Goal: Check status: Check status

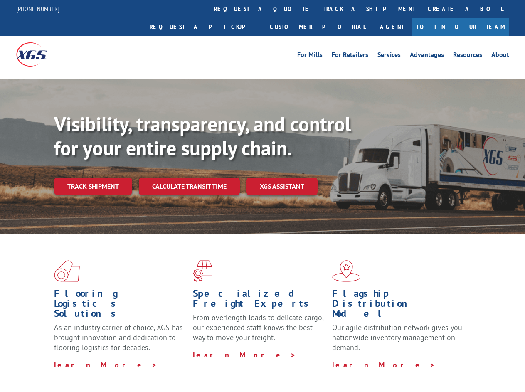
click at [262, 196] on div "Visibility, transparency, and control for your entire supply chain. Track shipm…" at bounding box center [289, 170] width 471 height 116
click at [317, 9] on link "track a shipment" at bounding box center [369, 9] width 104 height 18
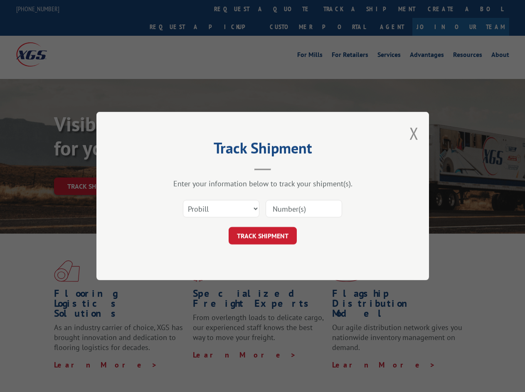
click at [290, 9] on div "Track Shipment Enter your information below to track your shipment(s). Select c…" at bounding box center [262, 196] width 525 height 392
click at [342, 9] on div "Track Shipment Enter your information below to track your shipment(s). Select c…" at bounding box center [262, 196] width 525 height 392
click at [93, 168] on div "Track Shipment Enter your information below to track your shipment(s). Select c…" at bounding box center [262, 196] width 525 height 392
click at [189, 168] on header "Track Shipment" at bounding box center [263, 156] width 250 height 28
click at [282, 168] on header "Track Shipment" at bounding box center [263, 156] width 250 height 28
